Goal: Check status

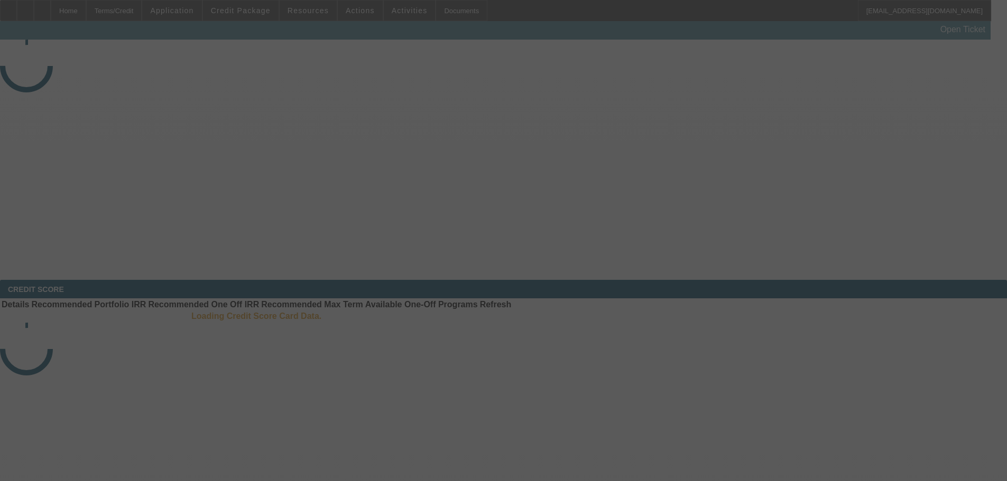
select select "3"
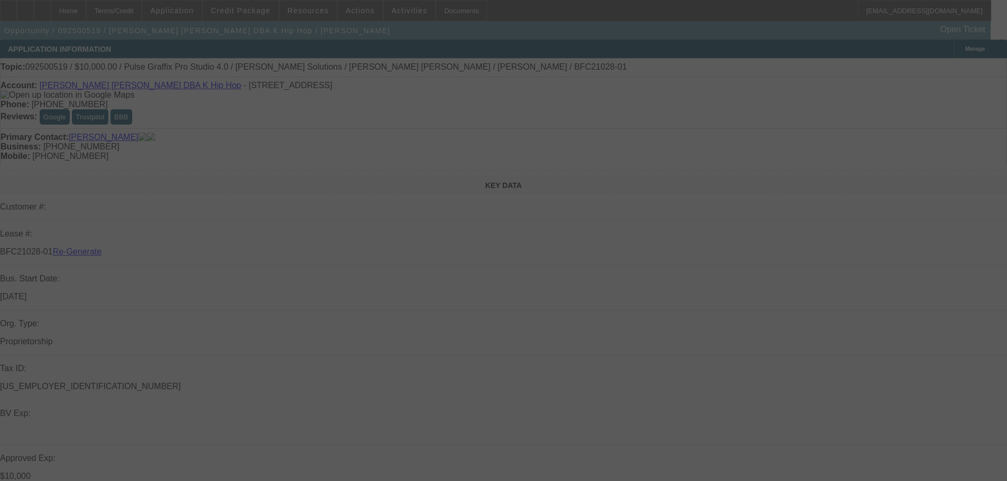
select select "0"
select select "2"
select select "0"
select select "6"
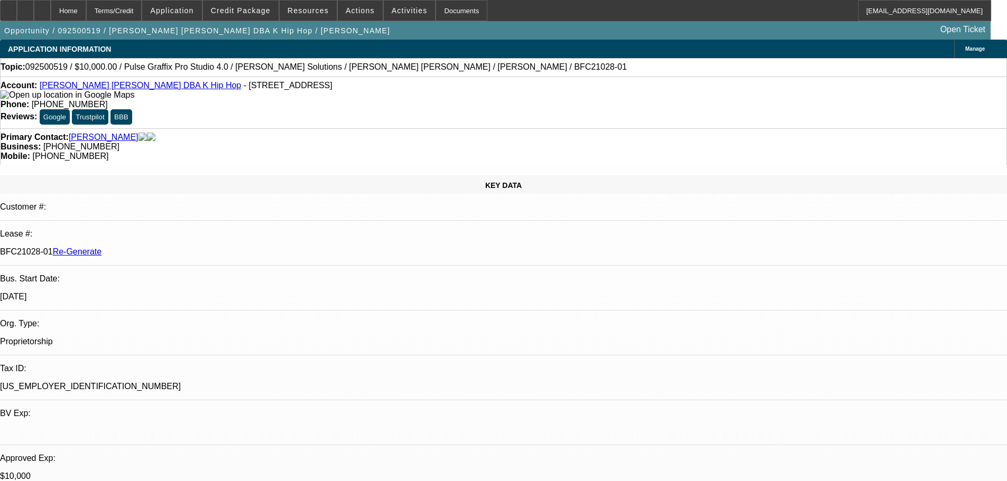
click at [453, 12] on div "Documents" at bounding box center [461, 10] width 52 height 21
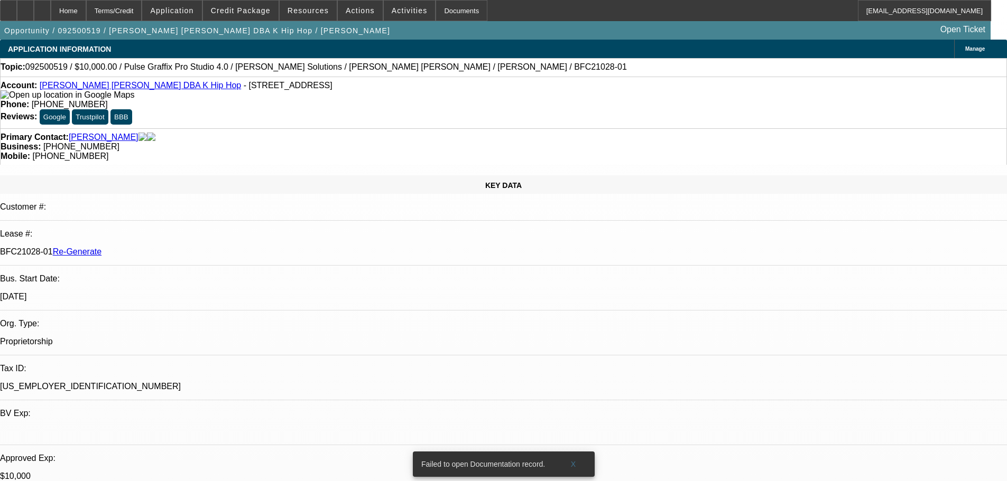
drag, startPoint x: 775, startPoint y: 460, endPoint x: 638, endPoint y: 135, distance: 351.9
click at [453, 11] on div "Documents" at bounding box center [461, 10] width 52 height 21
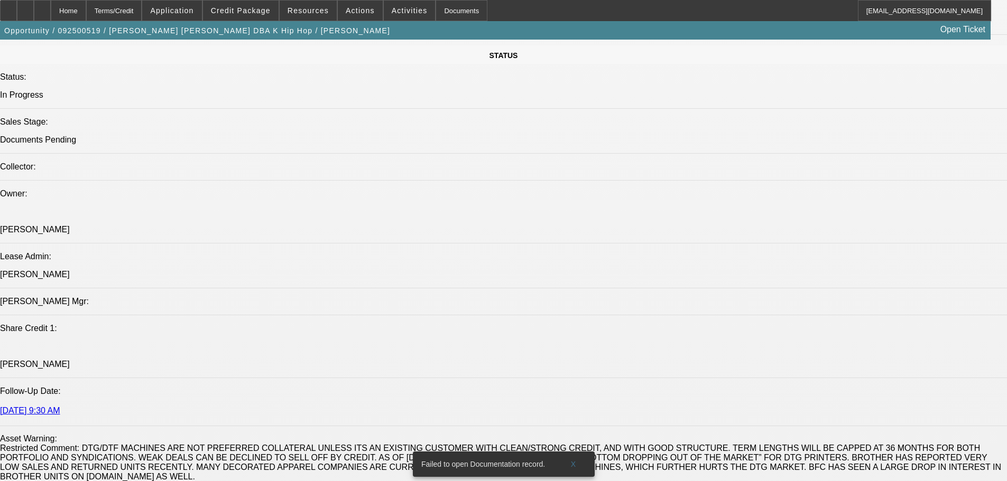
scroll to position [1215, 0]
drag, startPoint x: 227, startPoint y: 405, endPoint x: 261, endPoint y: 405, distance: 34.4
copy p "$22,511.00"
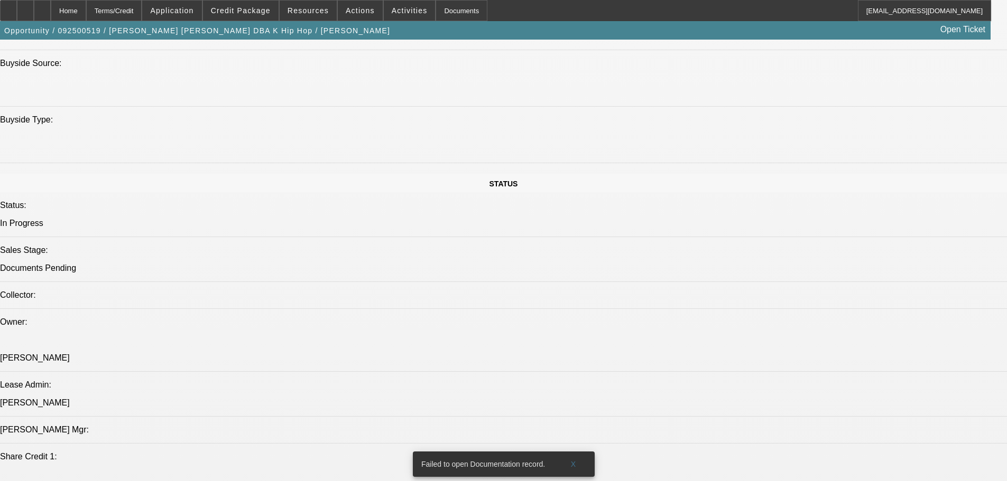
scroll to position [1057, 0]
